Goal: Information Seeking & Learning: Check status

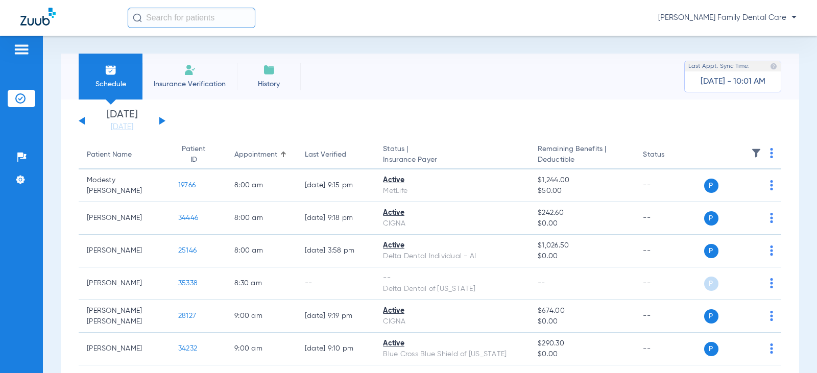
click at [160, 122] on button at bounding box center [162, 121] width 6 height 8
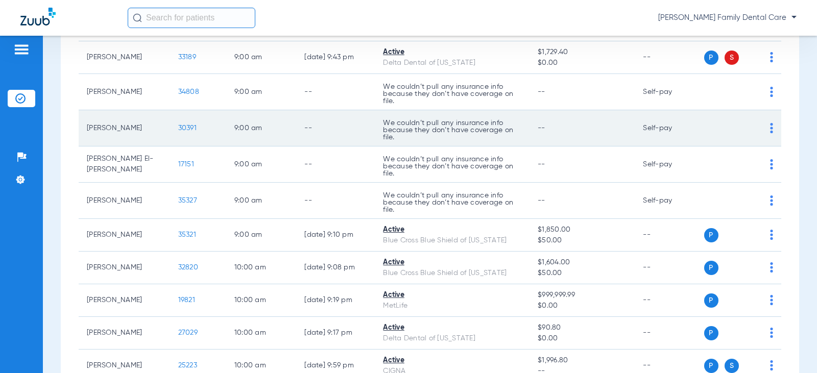
scroll to position [204, 0]
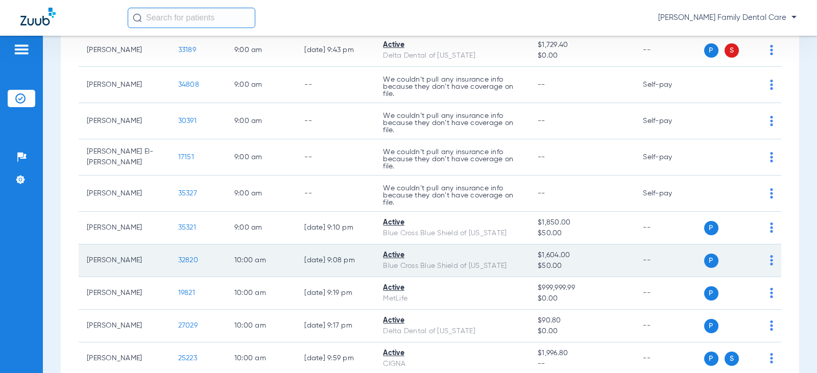
click at [178, 262] on span "32820" at bounding box center [188, 260] width 20 height 7
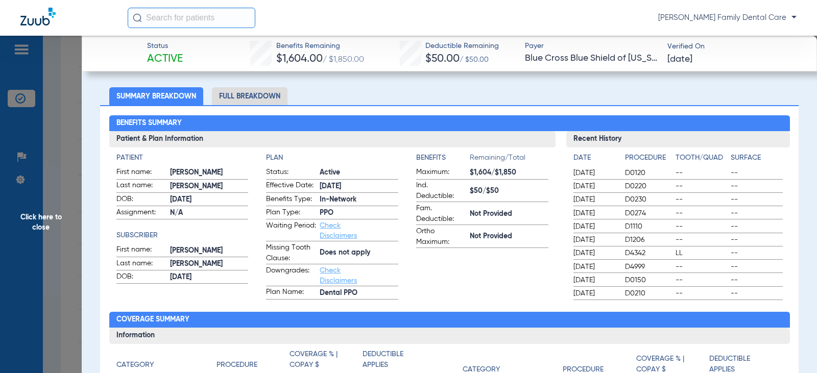
scroll to position [51, 0]
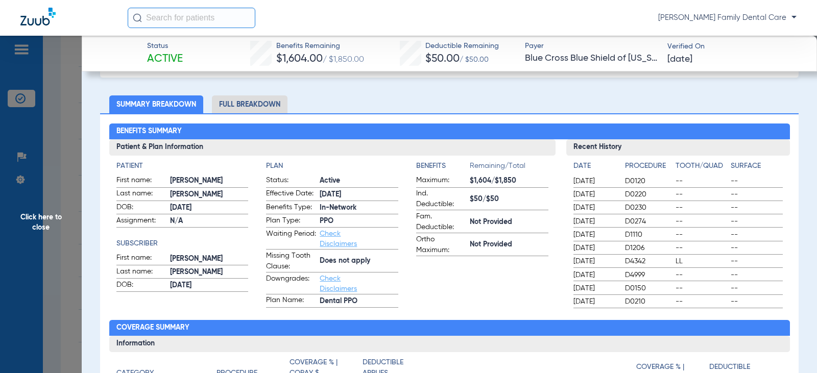
click at [266, 100] on li "Full Breakdown" at bounding box center [250, 105] width 76 height 18
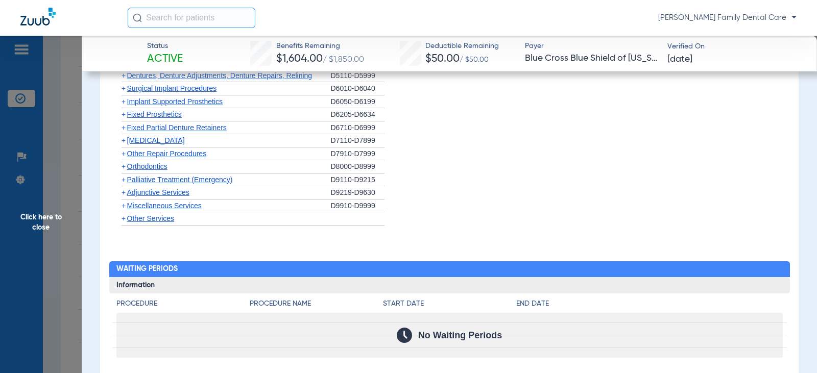
scroll to position [1175, 0]
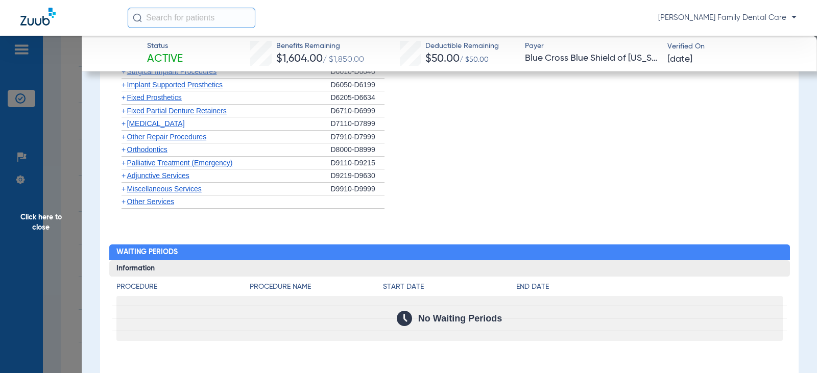
click at [135, 199] on span "Other Services" at bounding box center [151, 202] width 48 height 8
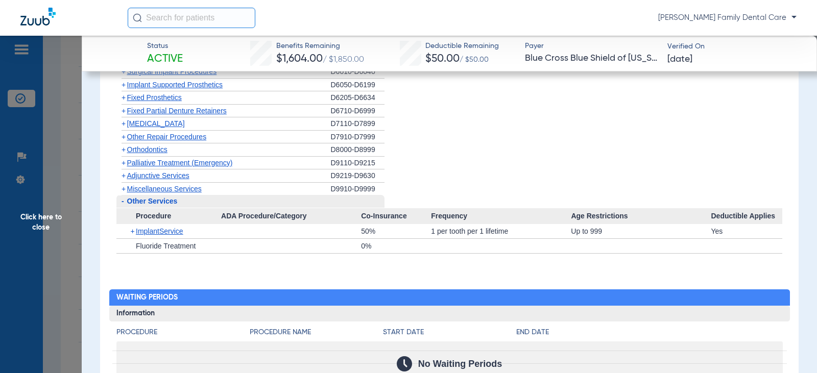
click at [135, 200] on span "Other Services" at bounding box center [152, 201] width 51 height 8
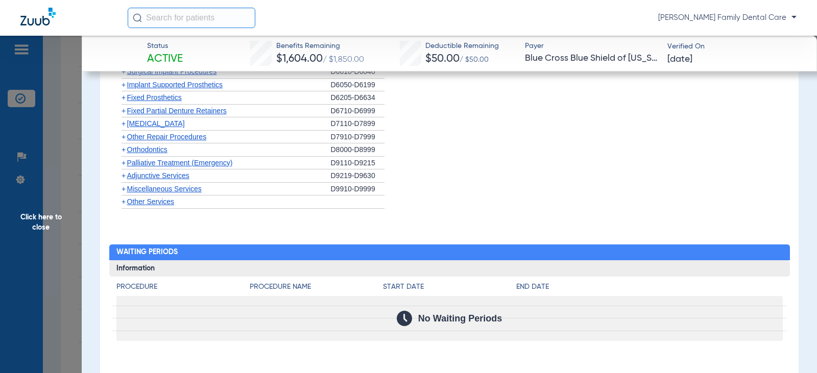
click at [145, 178] on span "Adjunctive Services" at bounding box center [158, 176] width 62 height 8
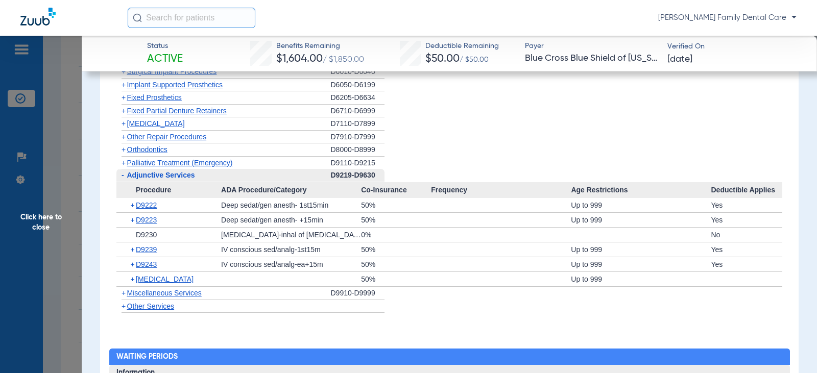
click at [148, 166] on span "Palliative Treatment (Emergency)" at bounding box center [180, 163] width 106 height 8
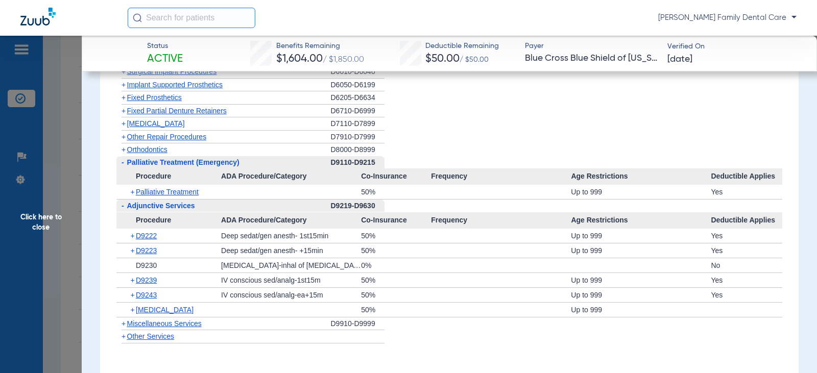
drag, startPoint x: 120, startPoint y: 161, endPoint x: 123, endPoint y: 167, distance: 6.7
click at [121, 163] on span "-" at bounding box center [121, 162] width 11 height 13
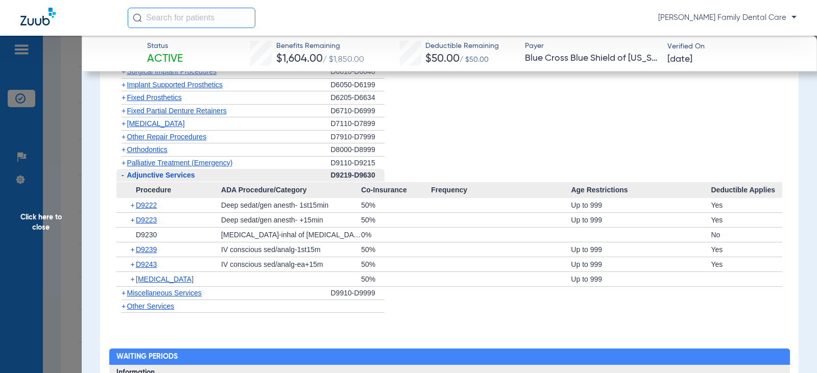
click at [123, 174] on span "-" at bounding box center [123, 175] width 3 height 8
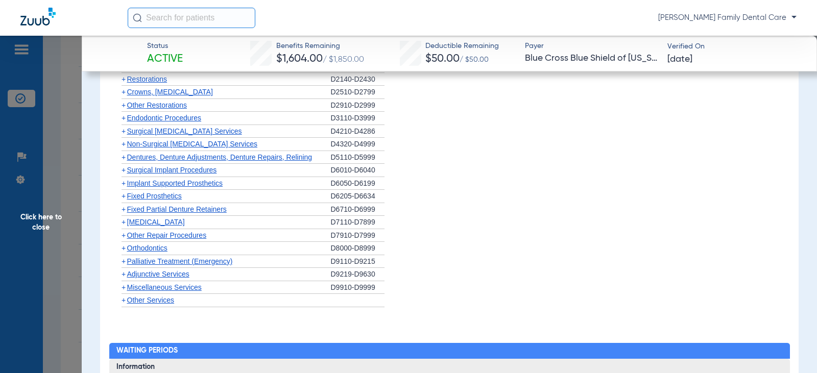
scroll to position [1073, 0]
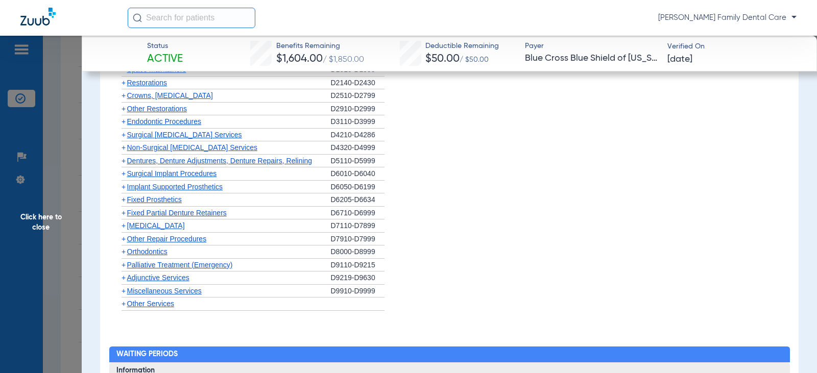
click at [186, 288] on div "+ Miscellaneous Services" at bounding box center [223, 291] width 215 height 13
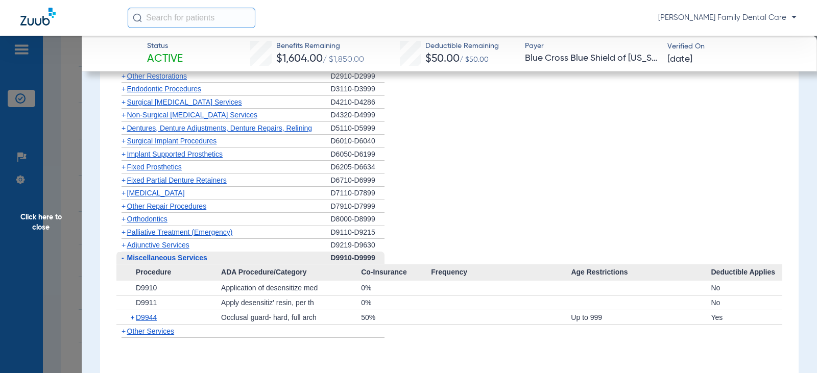
scroll to position [1124, 0]
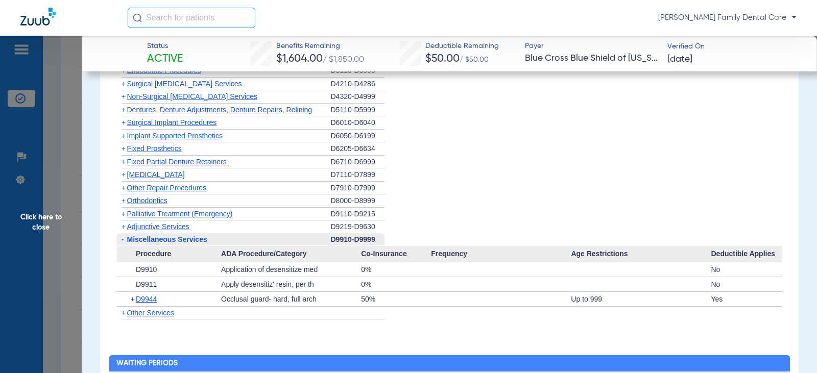
click at [36, 221] on span "Click here to close" at bounding box center [41, 222] width 82 height 373
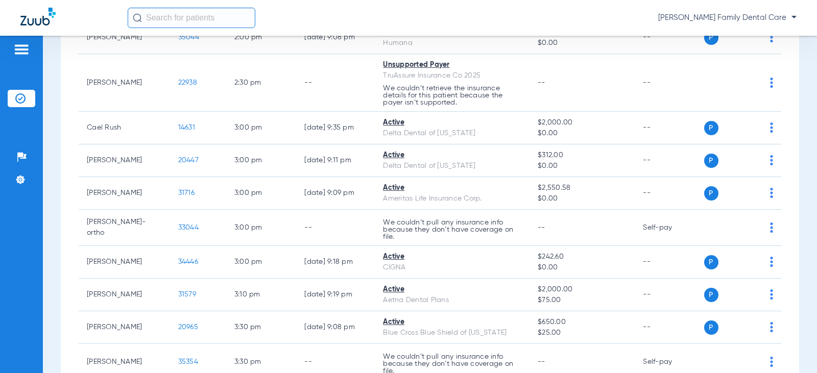
scroll to position [1226, 0]
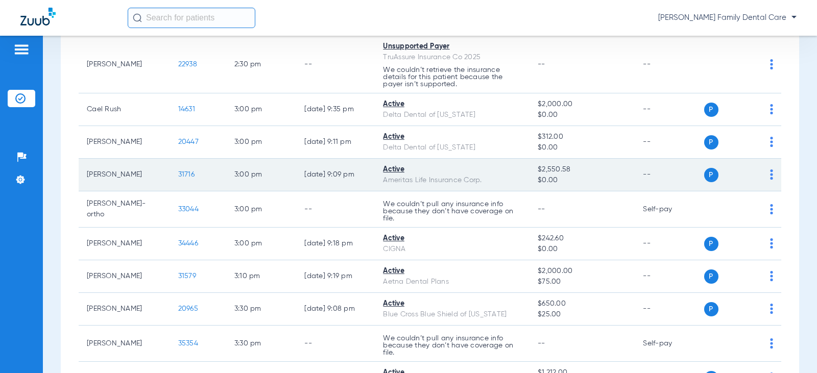
click at [184, 175] on span "31716" at bounding box center [186, 174] width 16 height 7
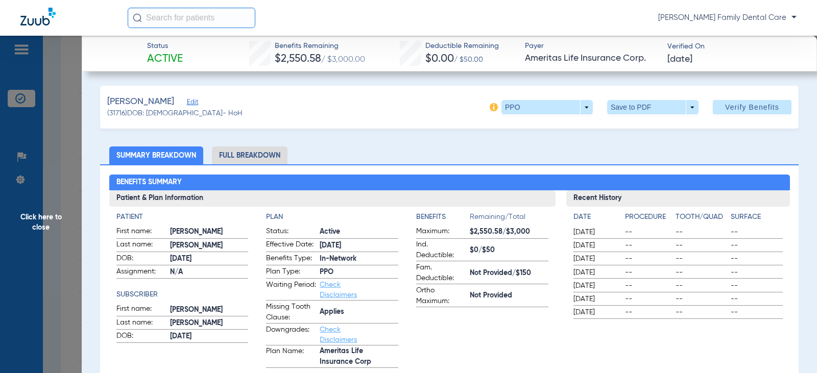
click at [269, 158] on li "Full Breakdown" at bounding box center [250, 156] width 76 height 18
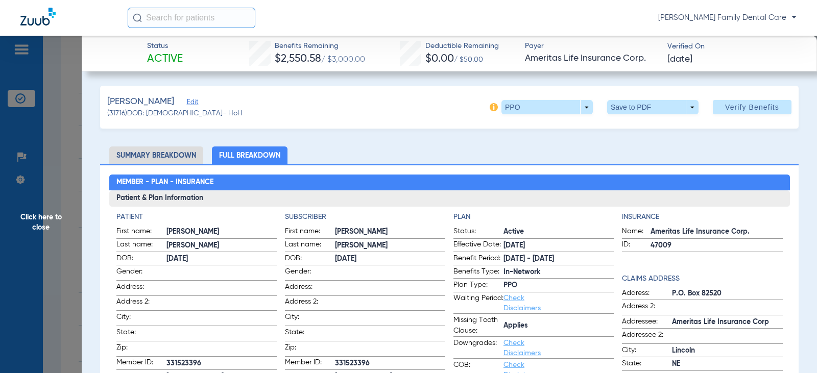
click at [28, 211] on span "Click here to close" at bounding box center [41, 222] width 82 height 373
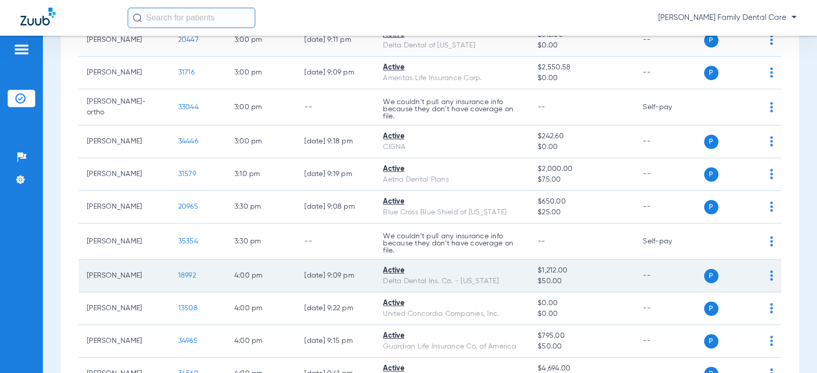
scroll to position [1277, 0]
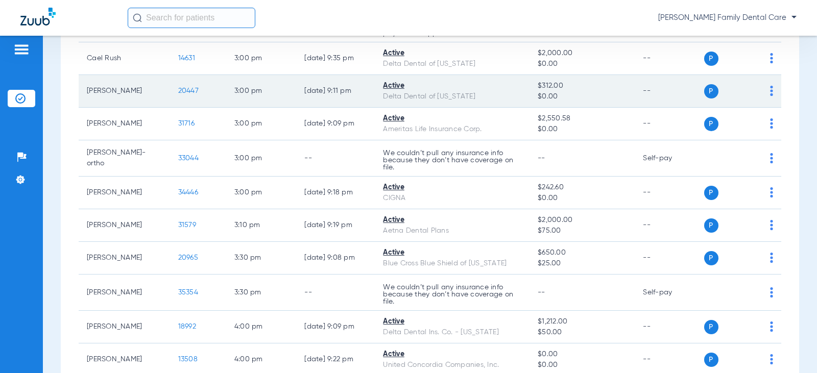
click at [179, 93] on span "20447" at bounding box center [188, 90] width 20 height 7
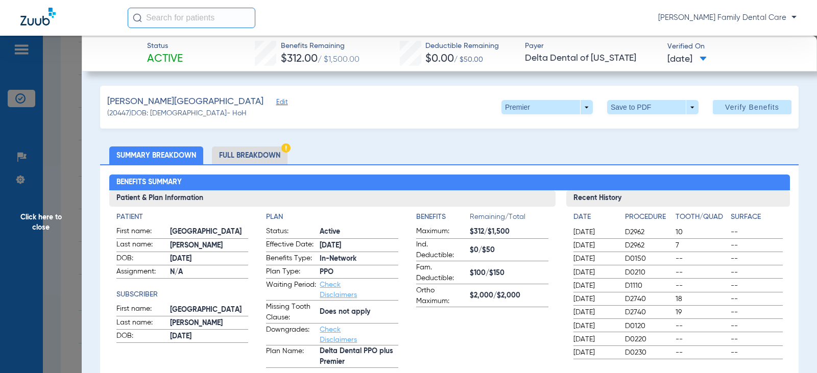
click at [246, 161] on li "Full Breakdown" at bounding box center [250, 156] width 76 height 18
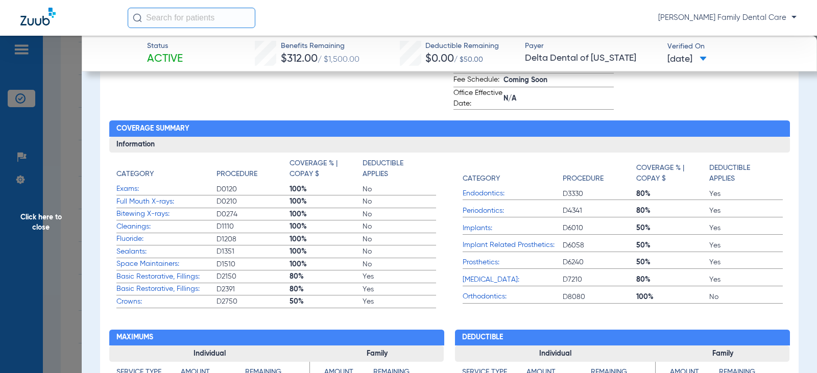
scroll to position [409, 0]
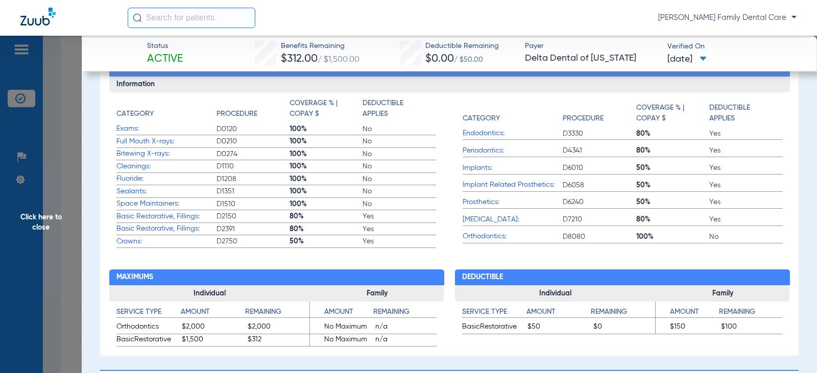
click at [22, 229] on span "Click here to close" at bounding box center [41, 222] width 82 height 373
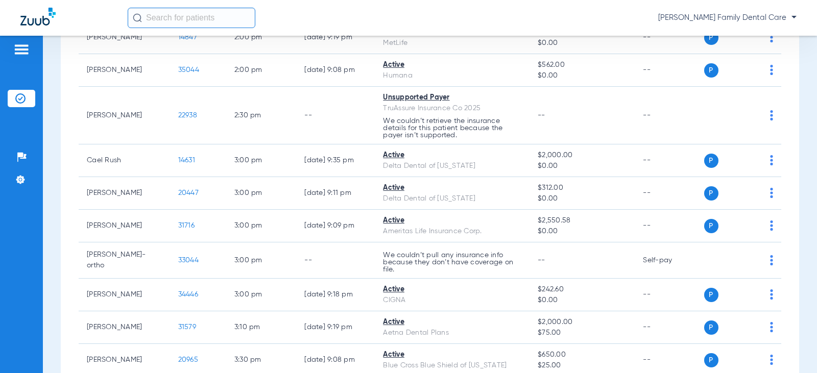
scroll to position [1124, 0]
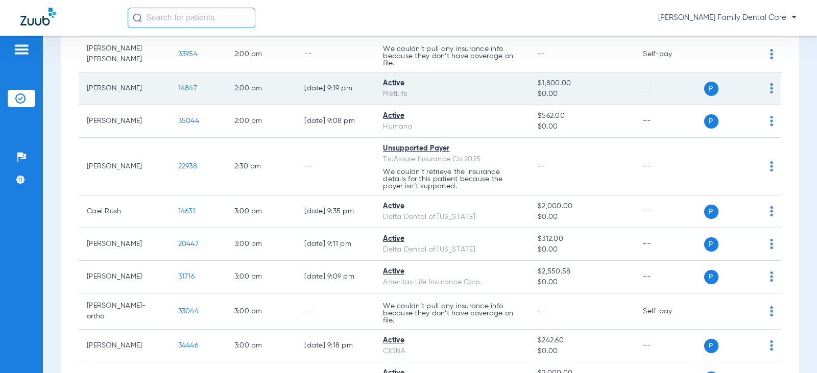
click at [178, 87] on span "14847" at bounding box center [187, 88] width 19 height 7
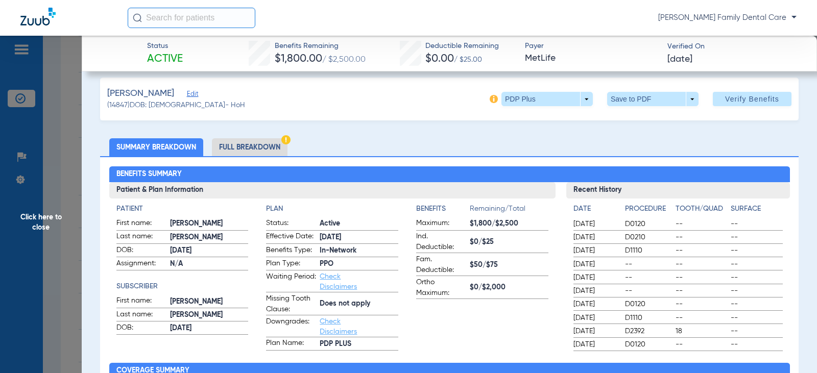
scroll to position [0, 0]
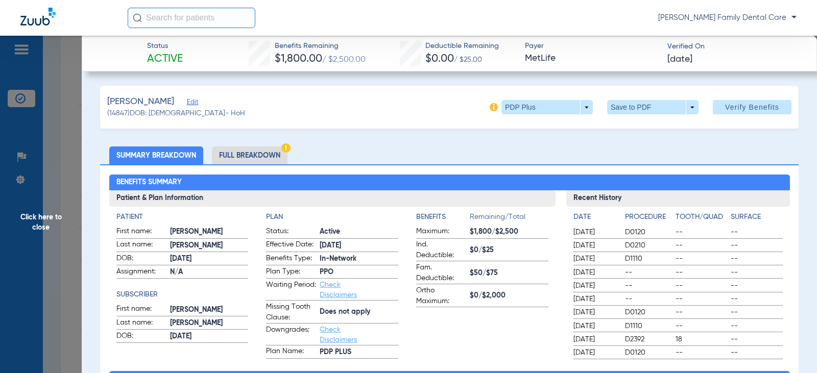
click at [43, 221] on span "Click here to close" at bounding box center [41, 222] width 82 height 373
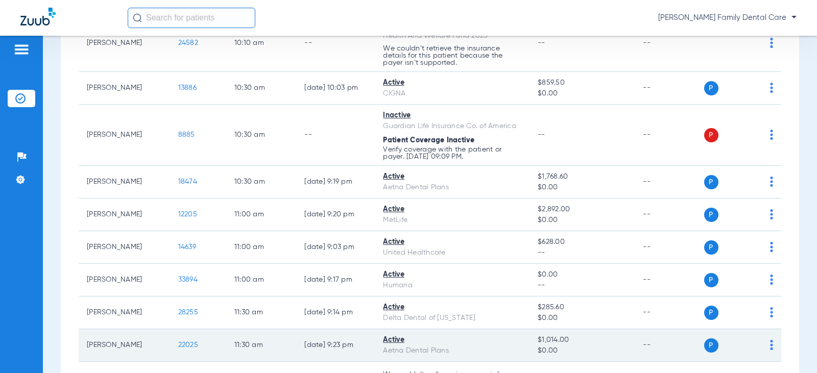
scroll to position [562, 0]
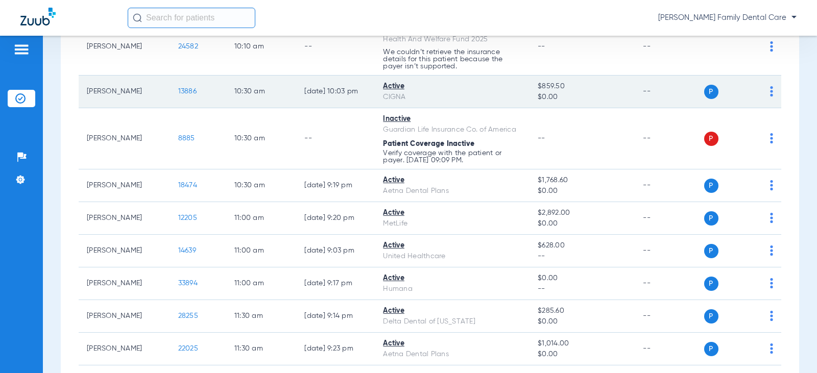
click at [182, 91] on span "13886" at bounding box center [187, 91] width 18 height 7
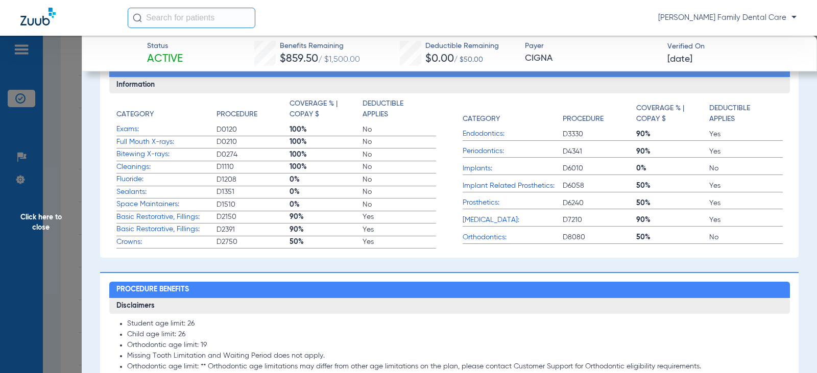
scroll to position [307, 0]
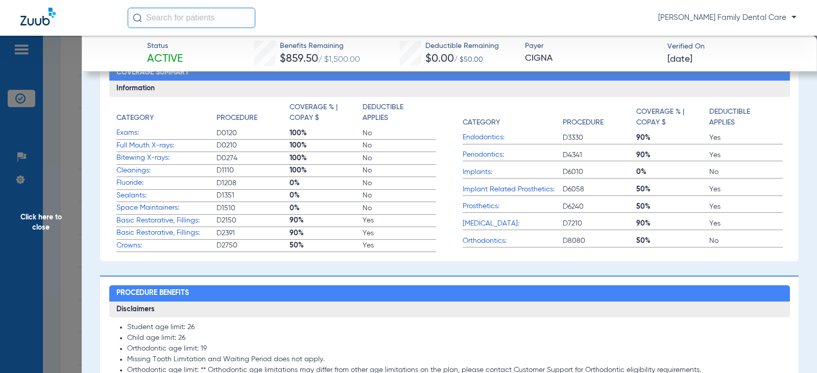
drag, startPoint x: 44, startPoint y: 210, endPoint x: 12, endPoint y: 226, distance: 35.9
click at [44, 210] on span "Click here to close" at bounding box center [41, 222] width 82 height 373
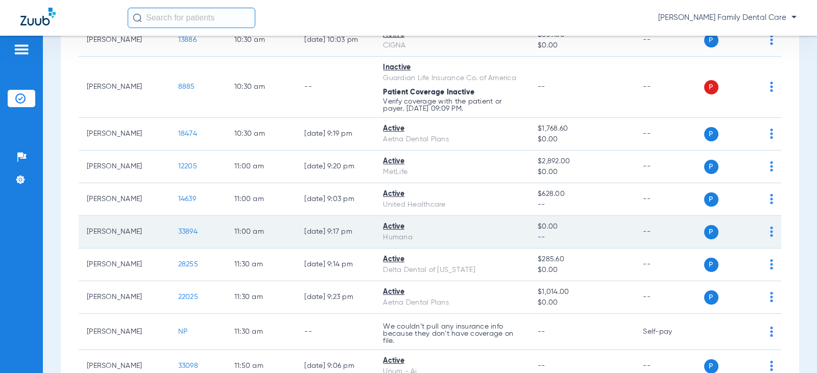
scroll to position [613, 0]
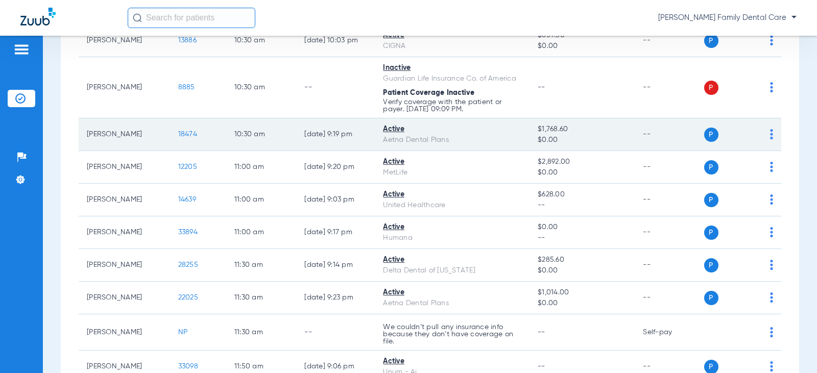
click at [179, 134] on span "18474" at bounding box center [187, 134] width 19 height 7
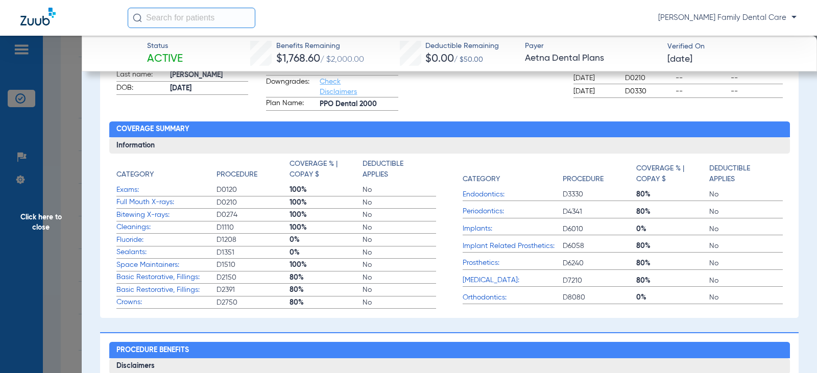
scroll to position [255, 0]
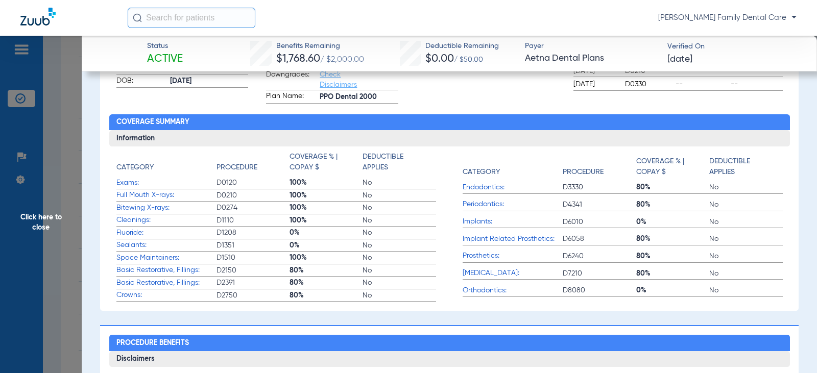
drag, startPoint x: 46, startPoint y: 222, endPoint x: 371, endPoint y: 249, distance: 326.6
click at [54, 221] on span "Click here to close" at bounding box center [41, 222] width 82 height 373
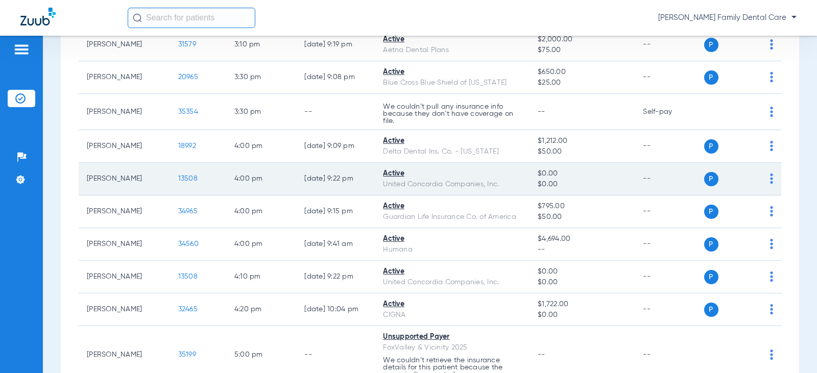
scroll to position [1482, 0]
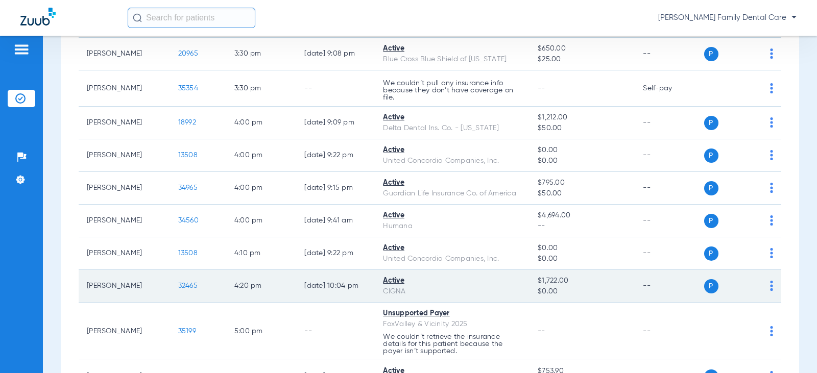
click at [180, 285] on span "32465" at bounding box center [187, 286] width 19 height 7
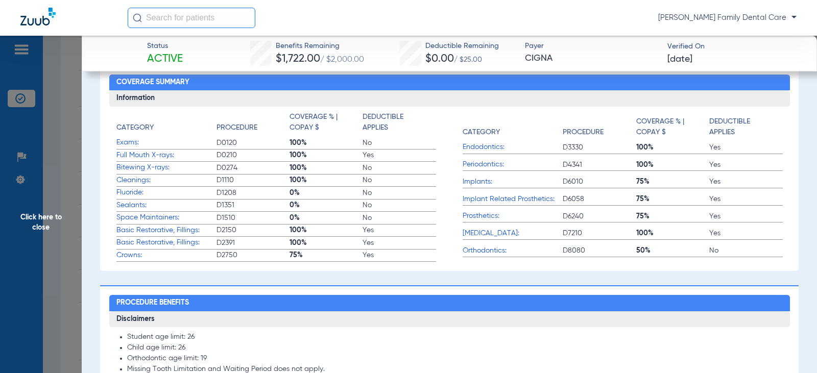
scroll to position [307, 0]
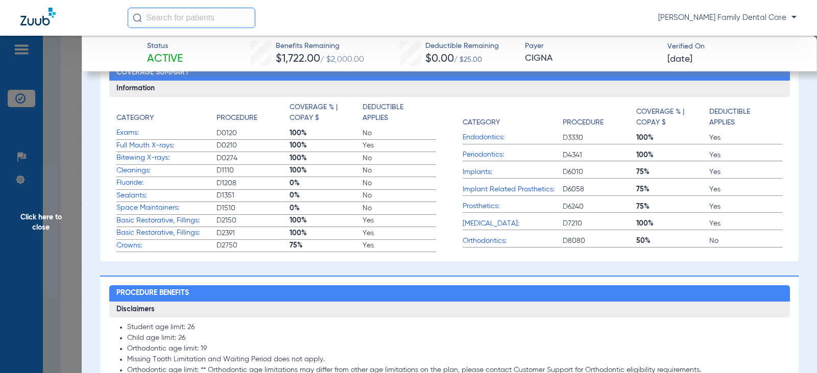
click at [42, 213] on span "Click here to close" at bounding box center [41, 222] width 82 height 373
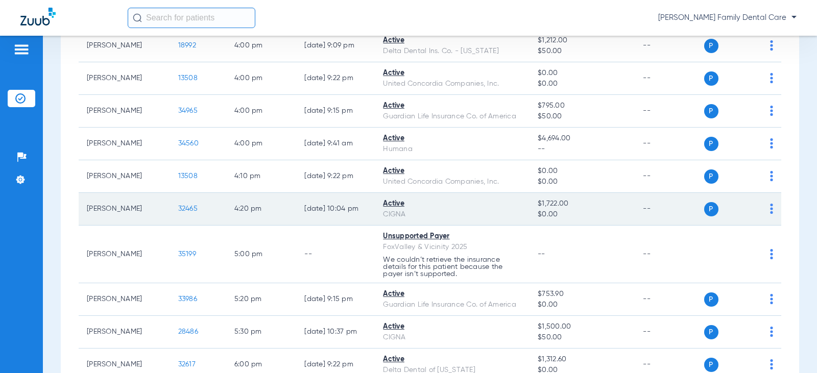
scroll to position [1635, 0]
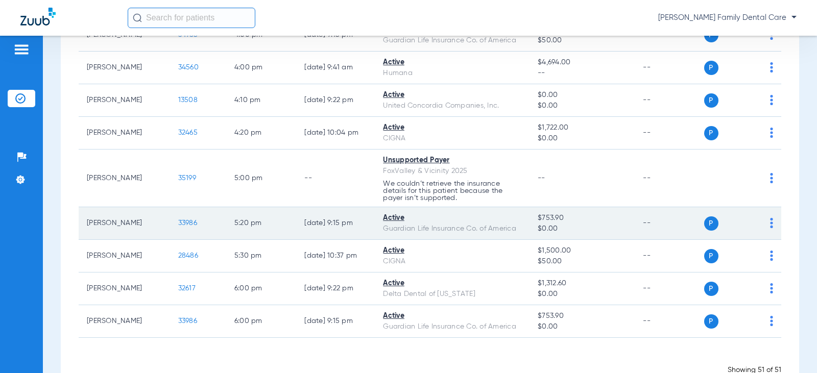
click at [183, 219] on td "33986" at bounding box center [198, 223] width 56 height 33
click at [183, 224] on span "33986" at bounding box center [187, 223] width 19 height 7
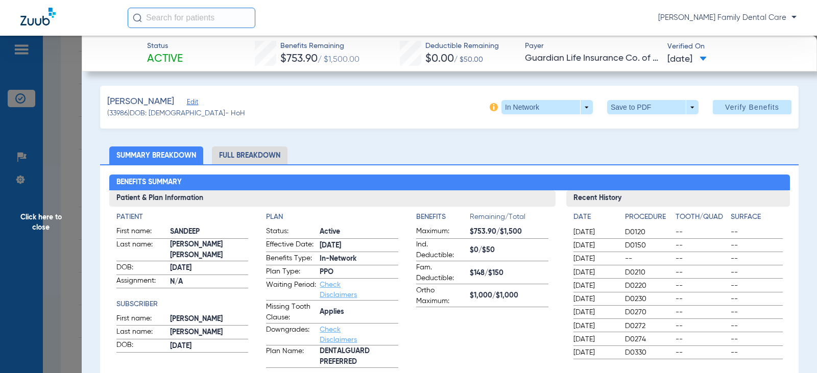
click at [39, 220] on span "Click here to close" at bounding box center [41, 222] width 82 height 373
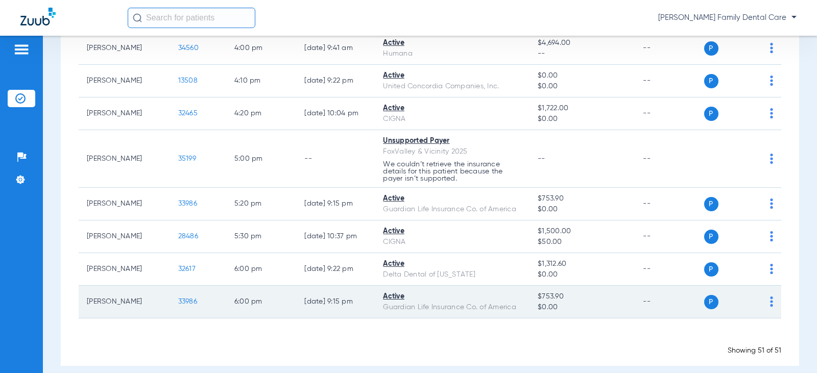
scroll to position [1665, 0]
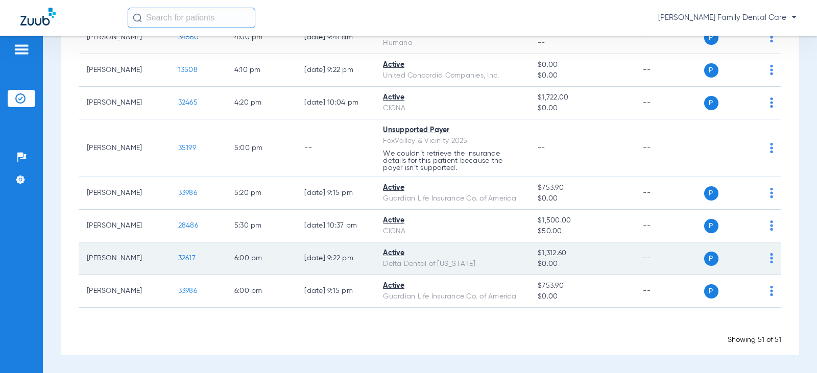
click at [178, 255] on span "32617" at bounding box center [186, 258] width 17 height 7
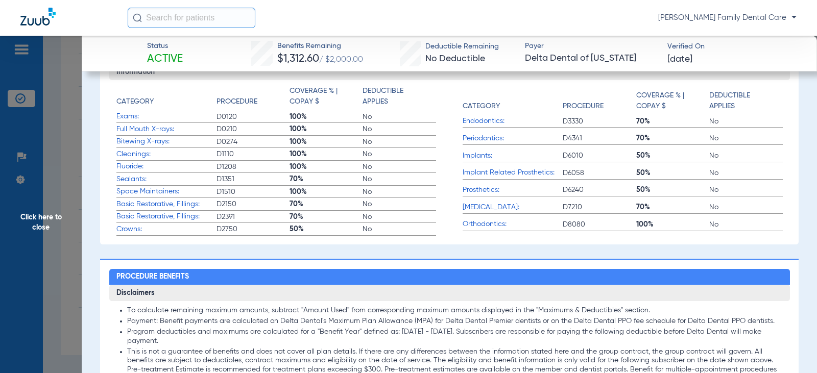
scroll to position [307, 0]
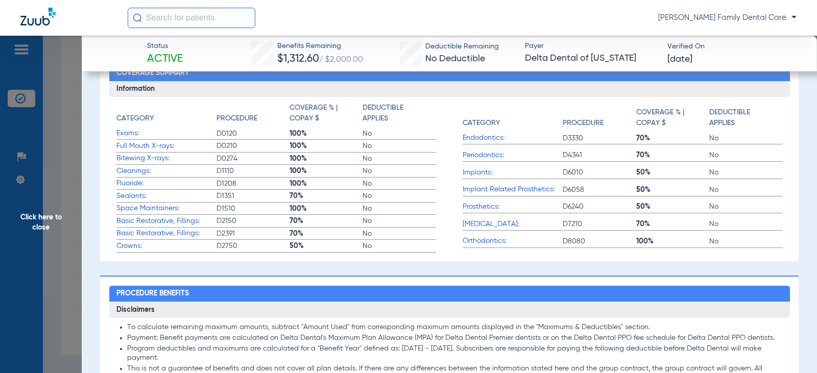
drag, startPoint x: 25, startPoint y: 236, endPoint x: 37, endPoint y: 223, distance: 18.1
click at [34, 226] on span "Click here to close" at bounding box center [41, 222] width 82 height 373
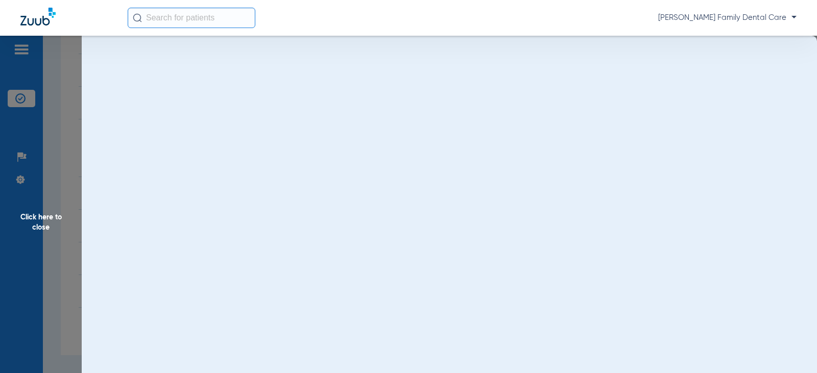
scroll to position [0, 0]
click at [38, 222] on span "Click here to close" at bounding box center [41, 222] width 82 height 373
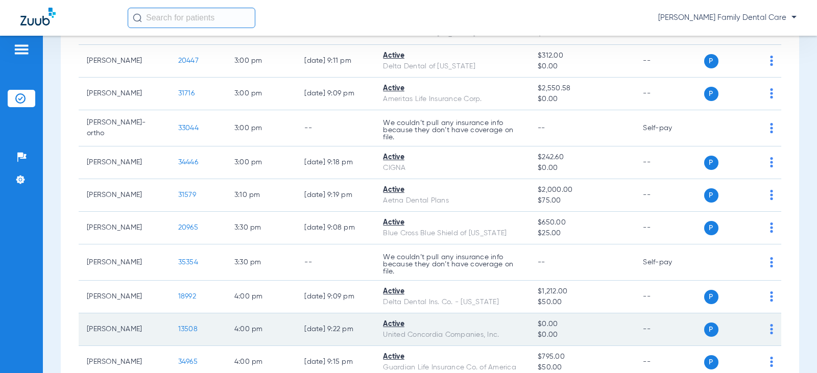
scroll to position [1256, 0]
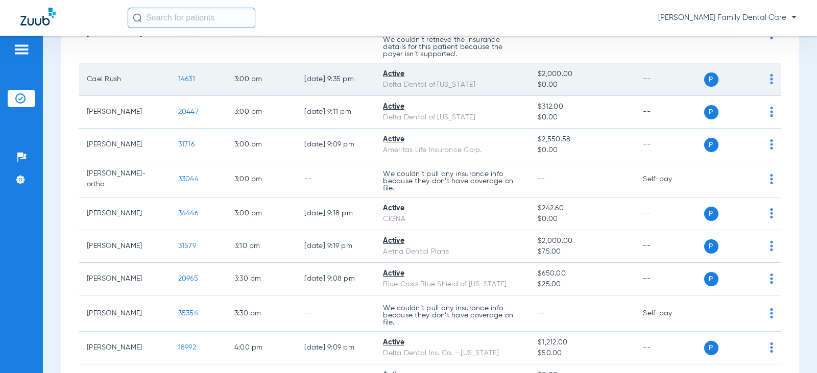
click at [102, 81] on td "Cael Rush" at bounding box center [124, 79] width 91 height 33
click at [178, 79] on span "14631" at bounding box center [186, 79] width 17 height 7
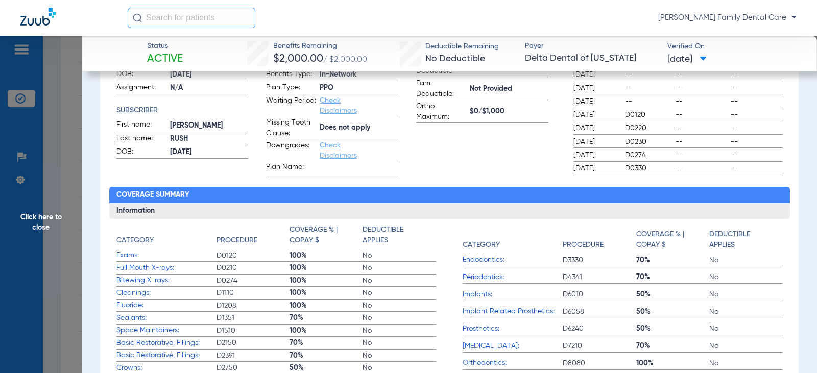
scroll to position [204, 0]
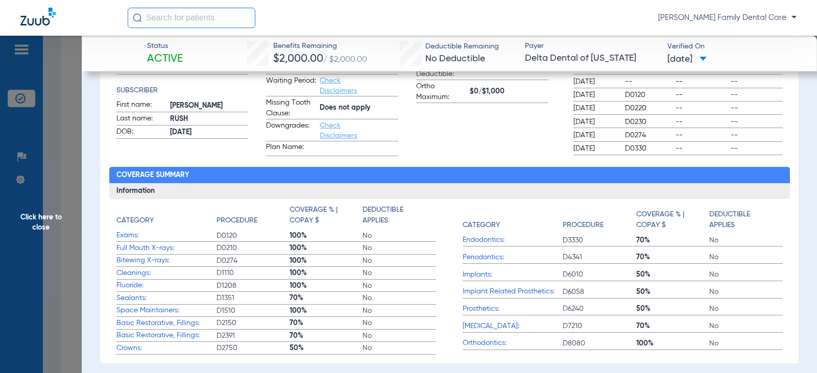
click at [45, 219] on span "Click here to close" at bounding box center [41, 222] width 82 height 373
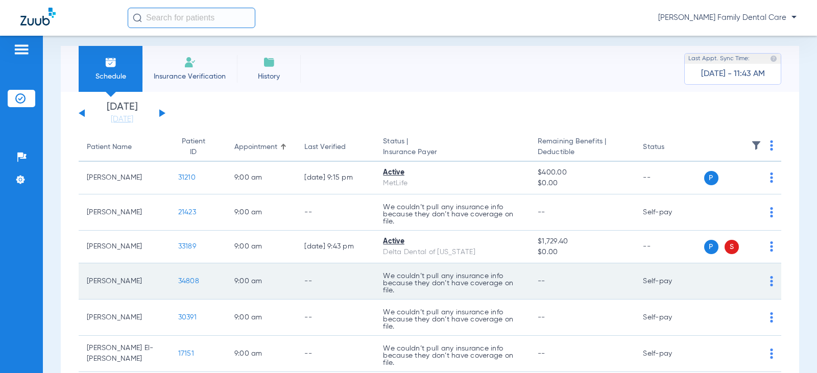
scroll to position [0, 0]
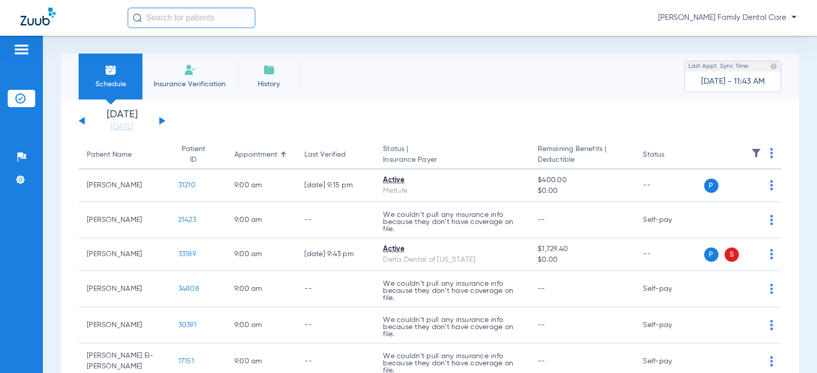
click at [160, 119] on button at bounding box center [162, 121] width 6 height 8
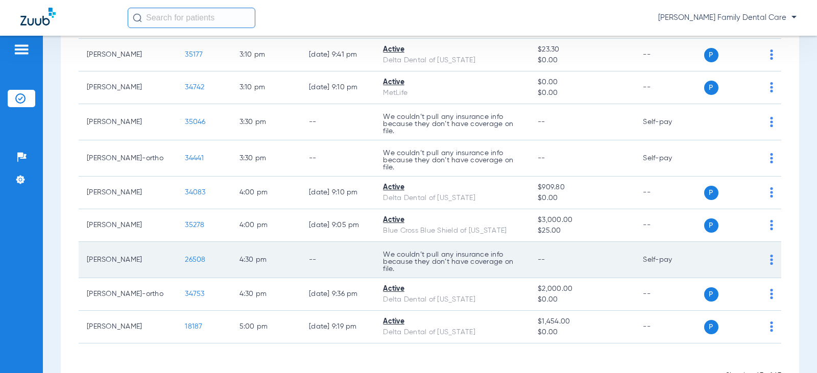
scroll to position [1263, 0]
